Goal: Find specific page/section: Find specific page/section

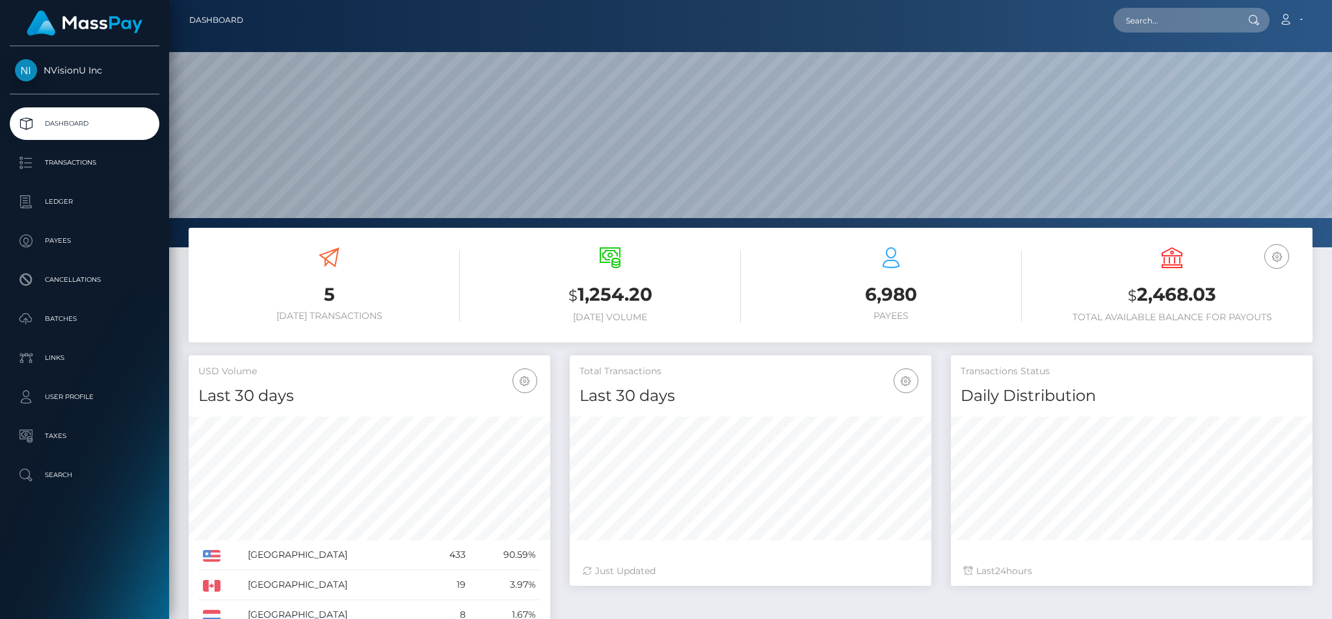
scroll to position [231, 361]
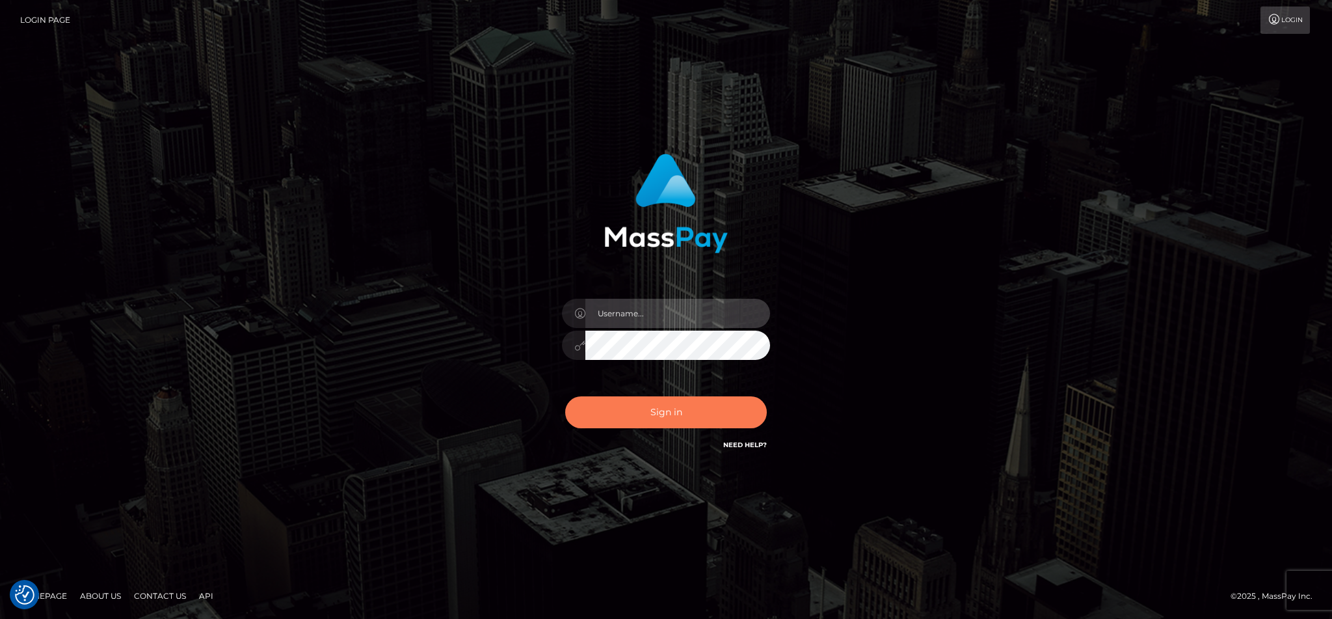
type input "cgomez.nvision"
click at [669, 409] on button "Sign in" at bounding box center [666, 412] width 202 height 32
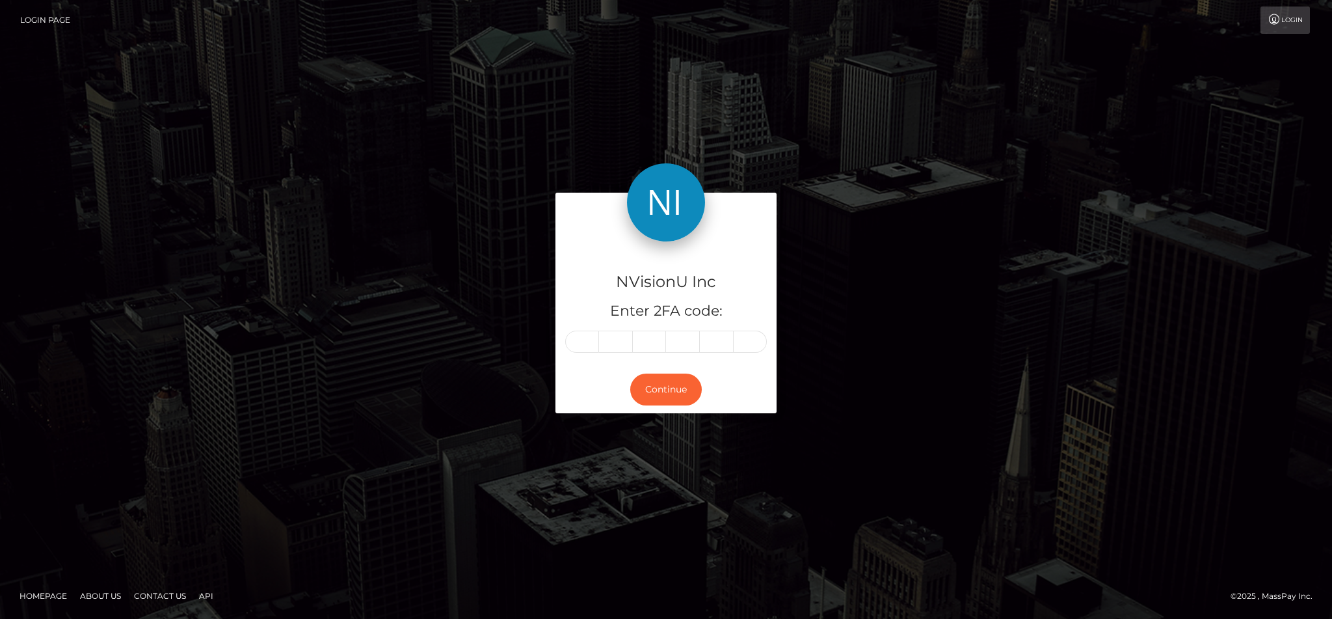
type input "0"
type input "8"
type input "9"
type input "3"
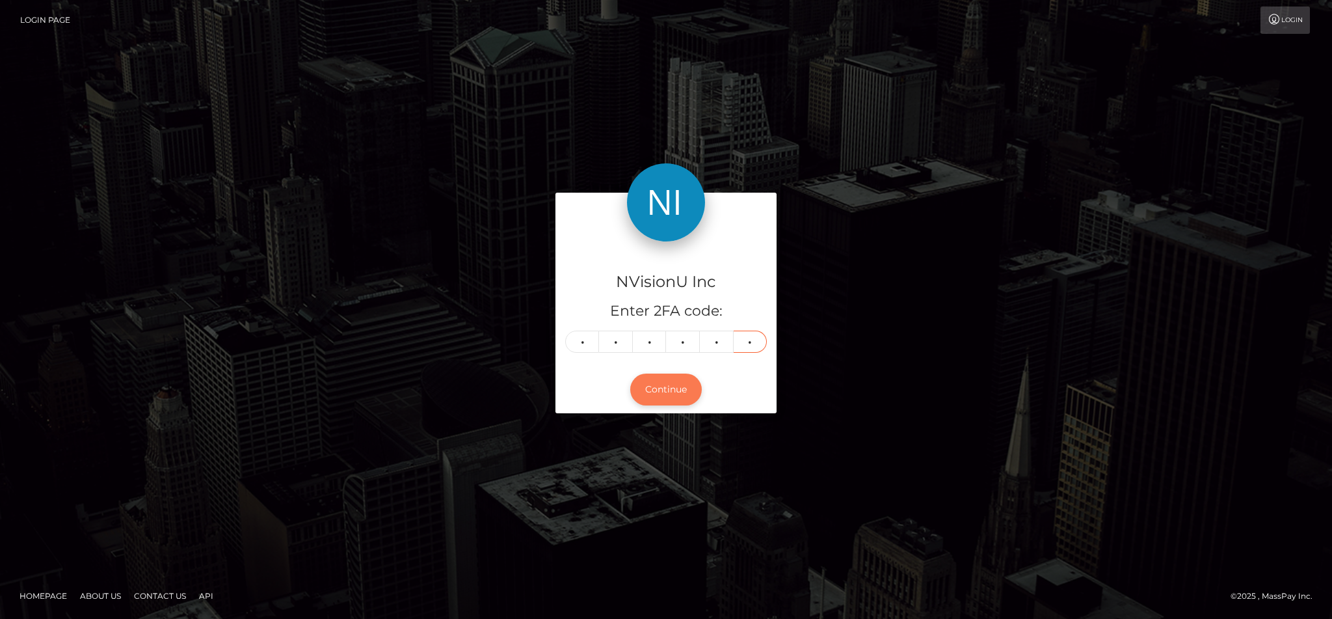
type input "7"
click at [669, 384] on button "Continue" at bounding box center [666, 389] width 72 height 32
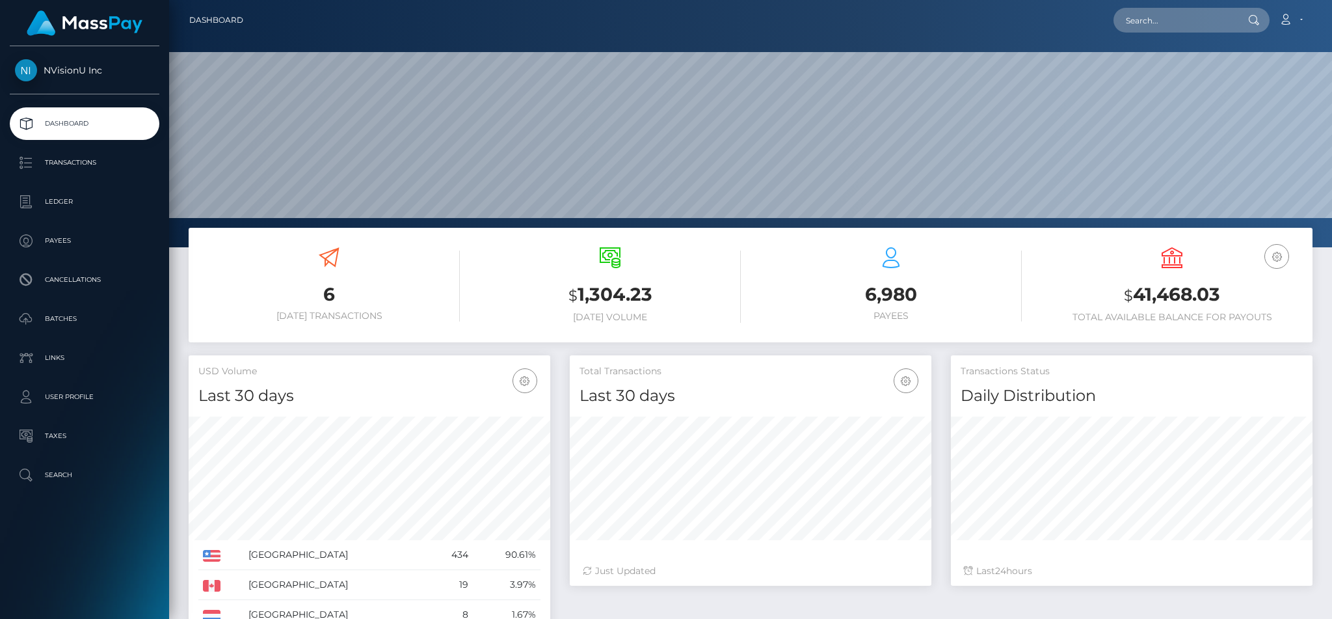
scroll to position [231, 361]
click at [1186, 23] on input "text" at bounding box center [1175, 20] width 122 height 25
type input "cgomez"
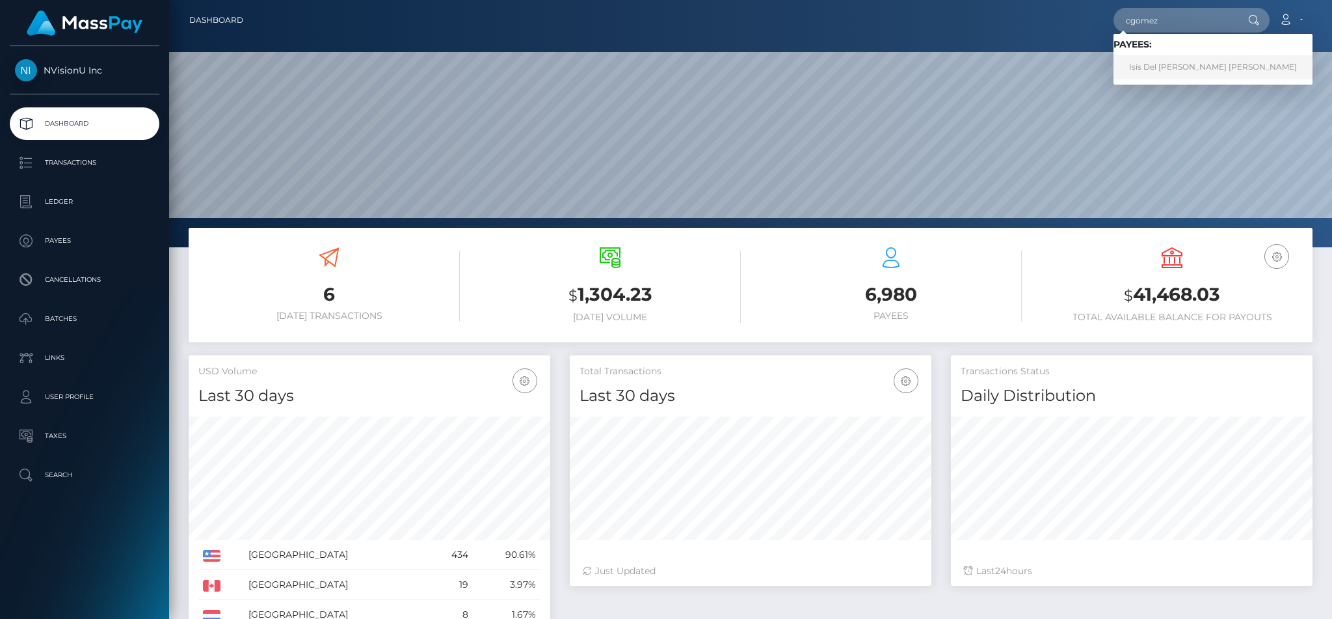
click at [1151, 75] on link "Isis Del [PERSON_NAME] [PERSON_NAME]" at bounding box center [1213, 67] width 199 height 24
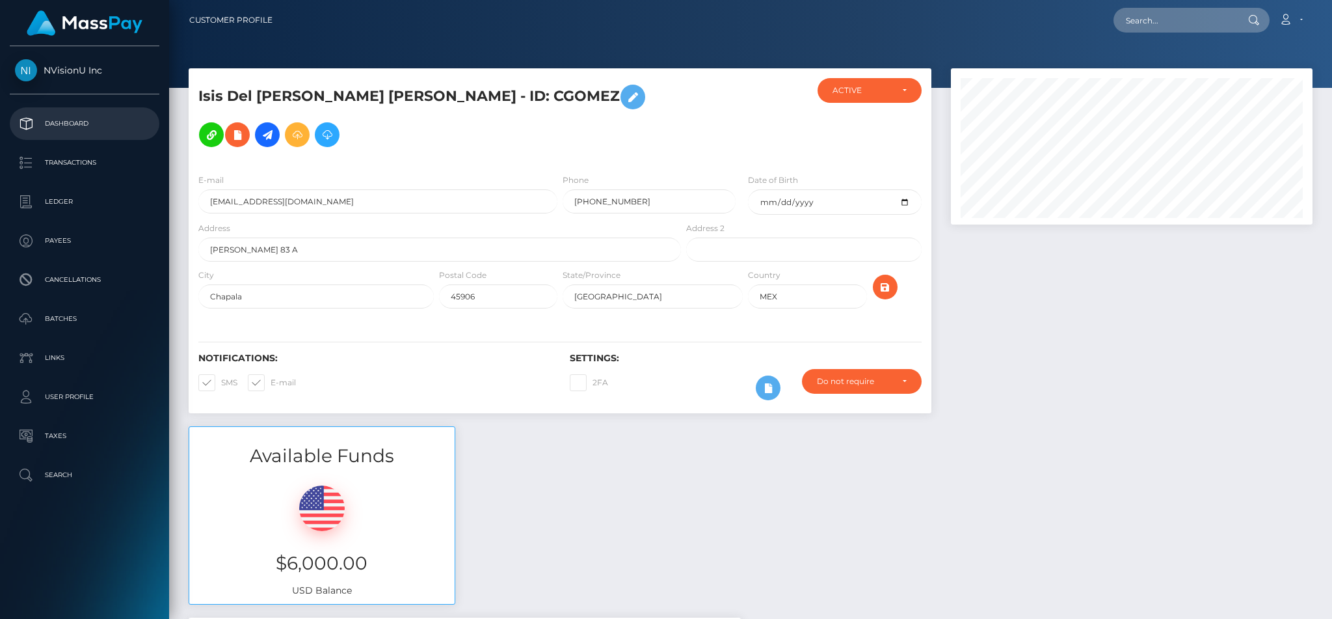
click at [42, 124] on p "Dashboard" at bounding box center [84, 124] width 139 height 20
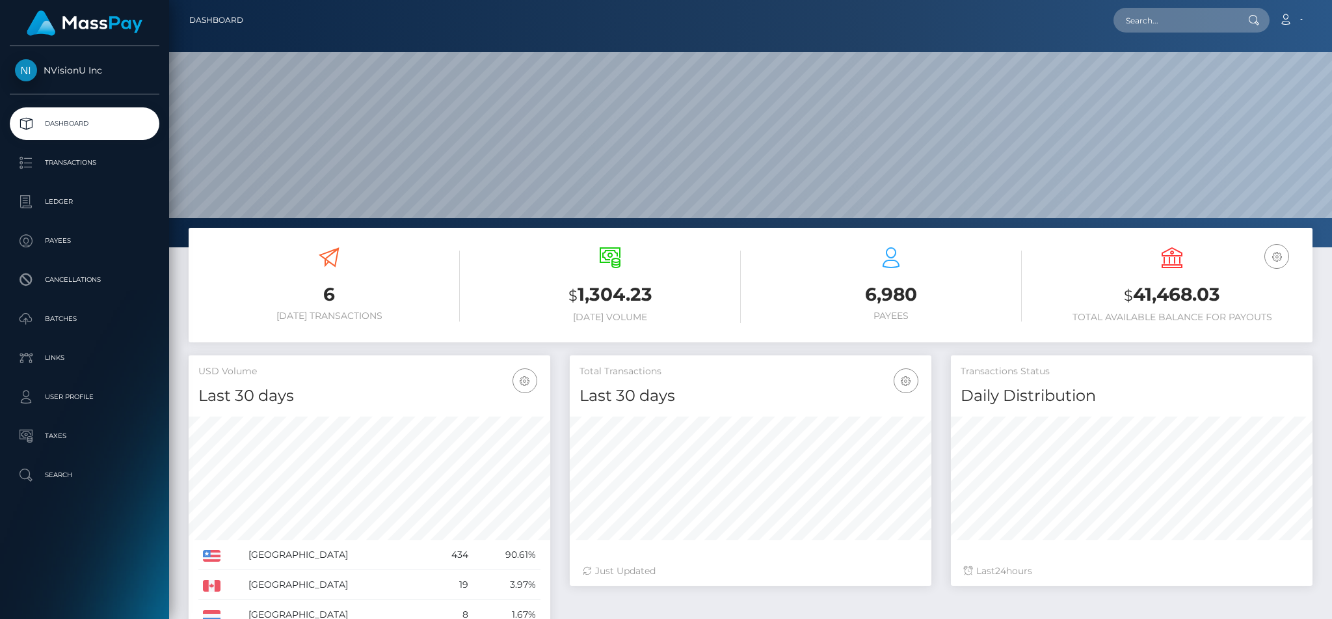
scroll to position [231, 361]
click at [1168, 12] on input "text" at bounding box center [1175, 20] width 122 height 25
type input "cgomez"
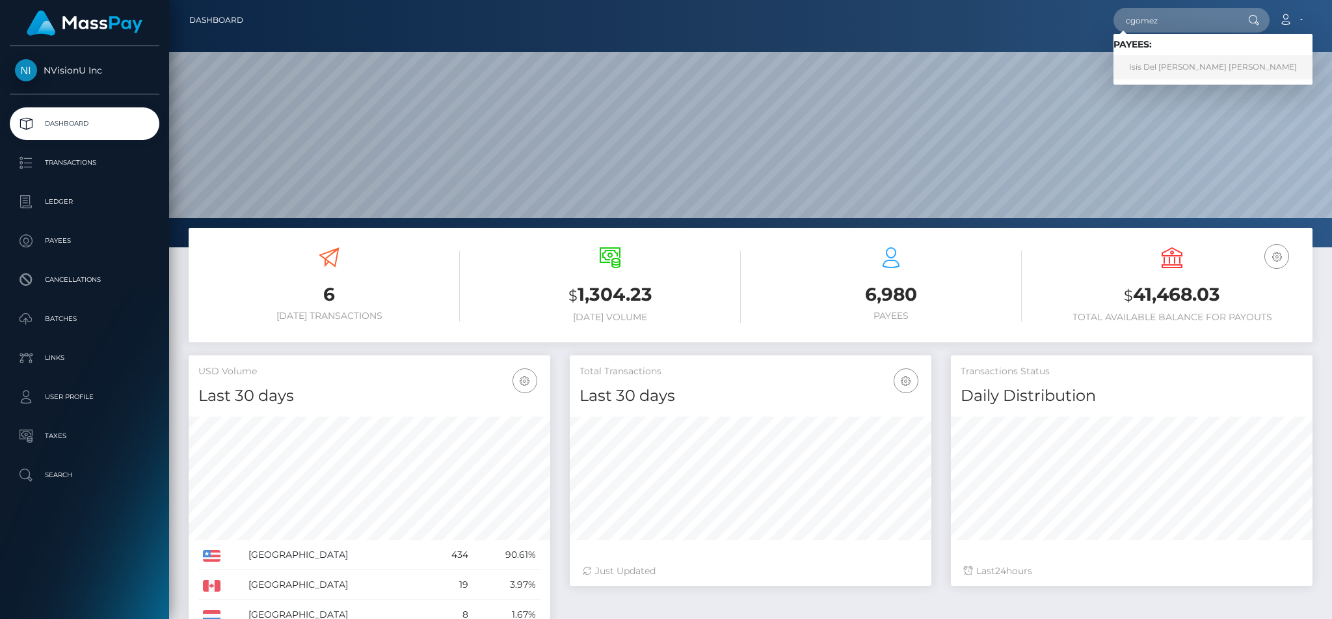
click at [1153, 68] on link "Isis Del Carmen Gomez Merino" at bounding box center [1213, 67] width 199 height 24
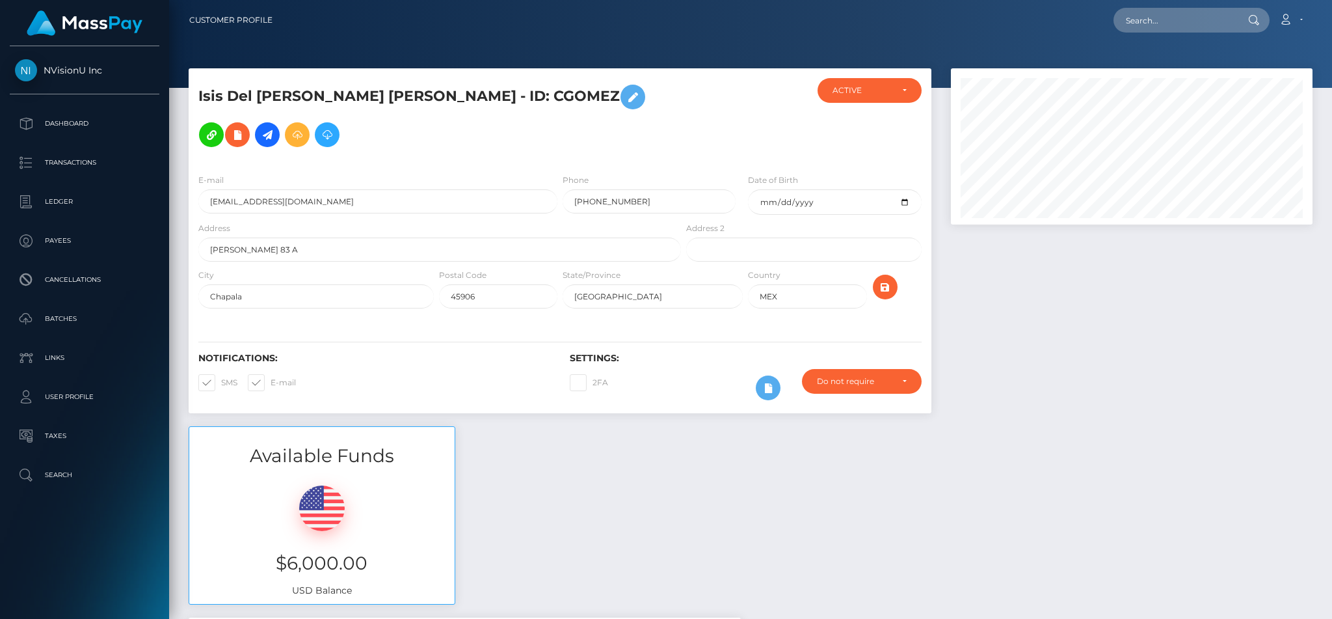
scroll to position [156, 361]
click at [91, 117] on p "Dashboard" at bounding box center [84, 124] width 139 height 20
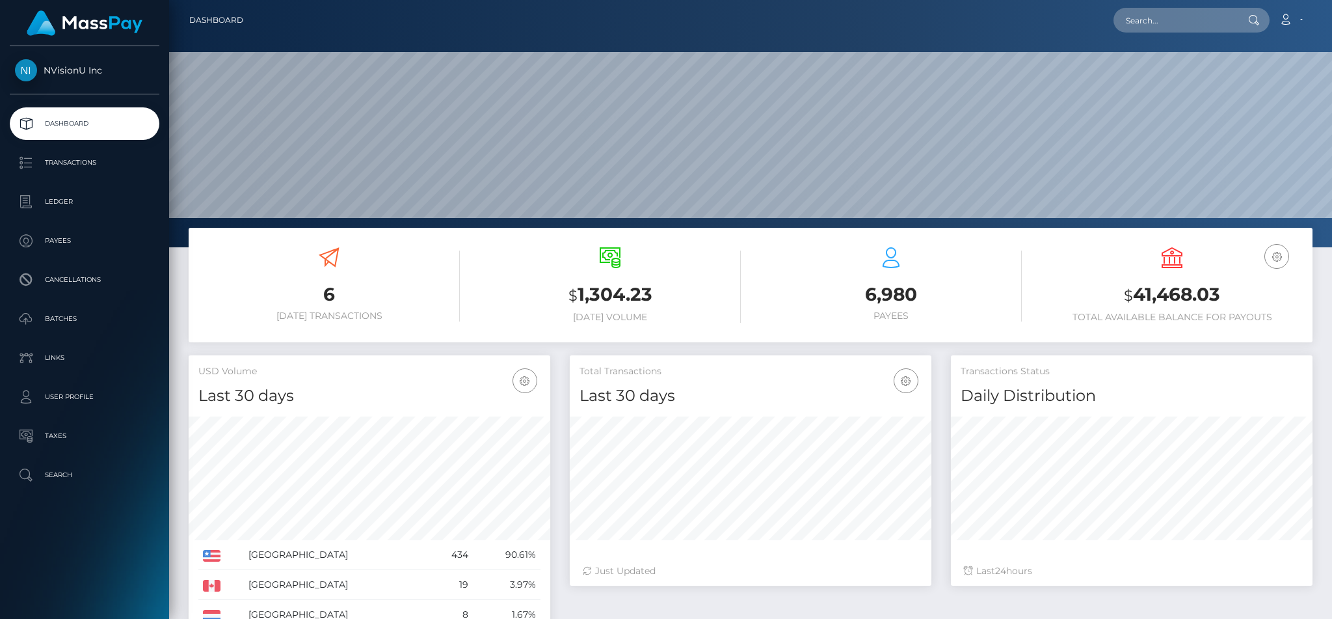
scroll to position [231, 361]
